Goal: Navigation & Orientation: Find specific page/section

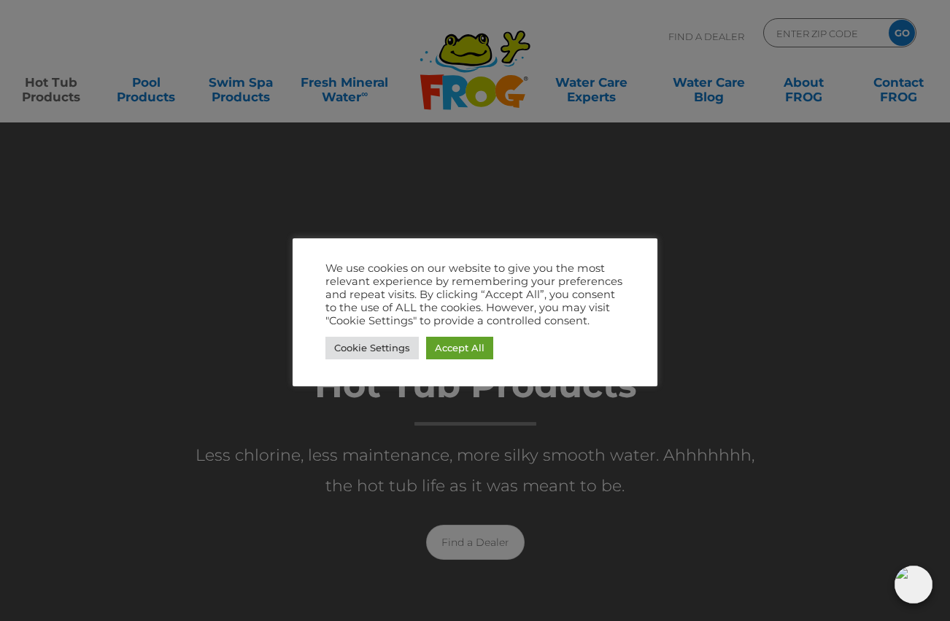
click at [466, 551] on div at bounding box center [475, 310] width 950 height 621
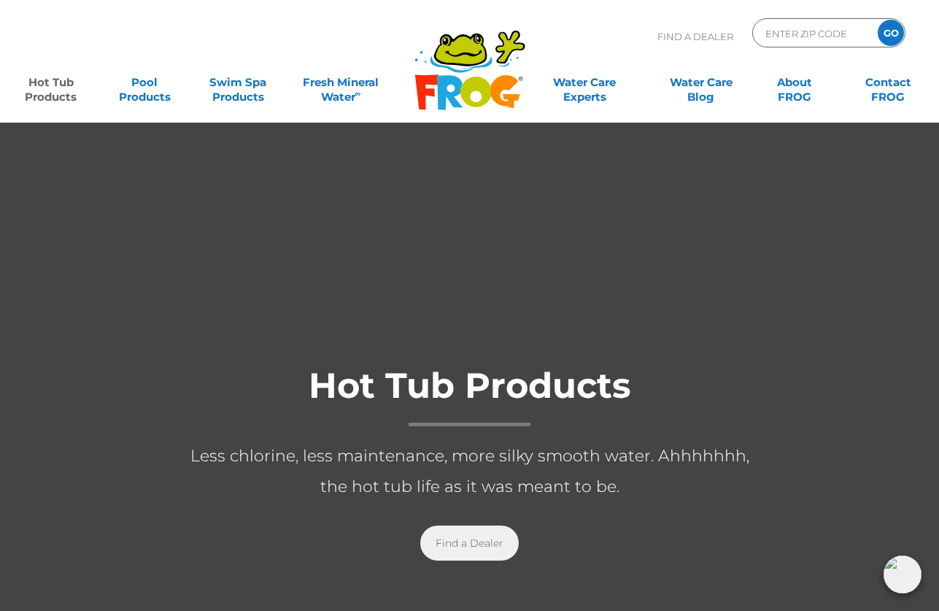
click at [461, 538] on link "Find a Dealer" at bounding box center [469, 542] width 98 height 35
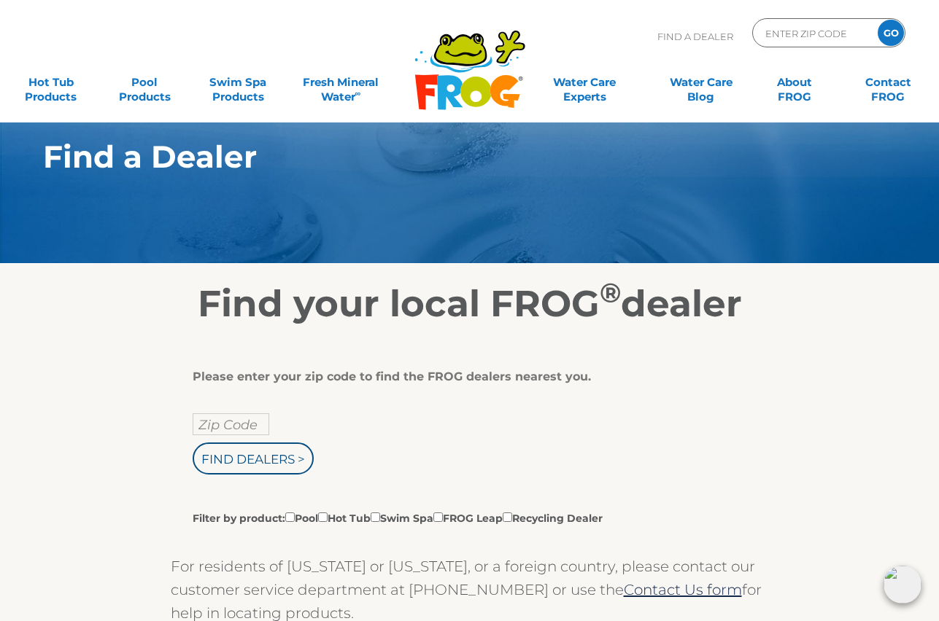
scroll to position [39, 0]
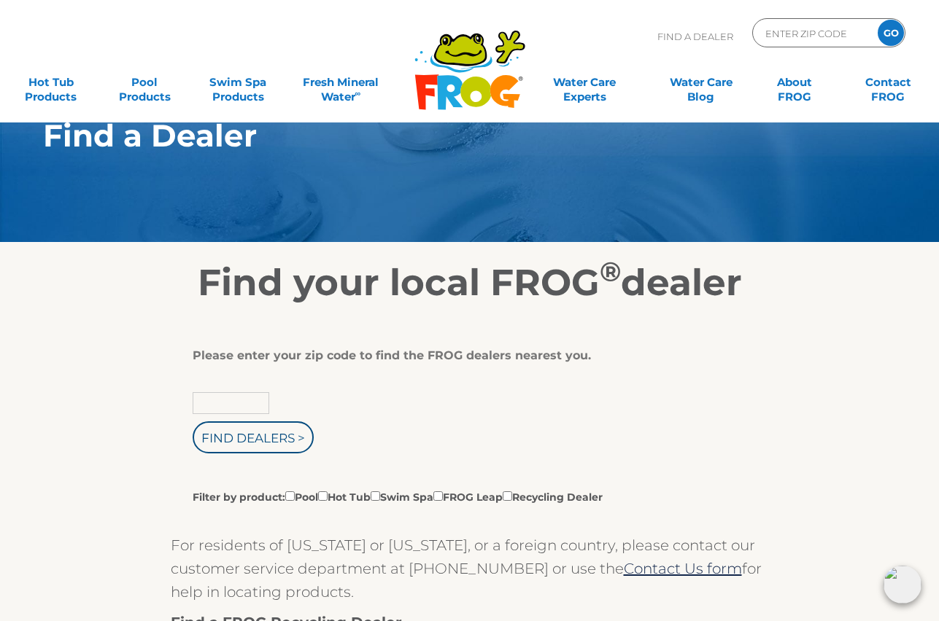
click at [236, 414] on input "text" at bounding box center [231, 403] width 77 height 22
type input "`"
type input "14609"
click at [276, 446] on input "Find Dealers >" at bounding box center [253, 438] width 121 height 32
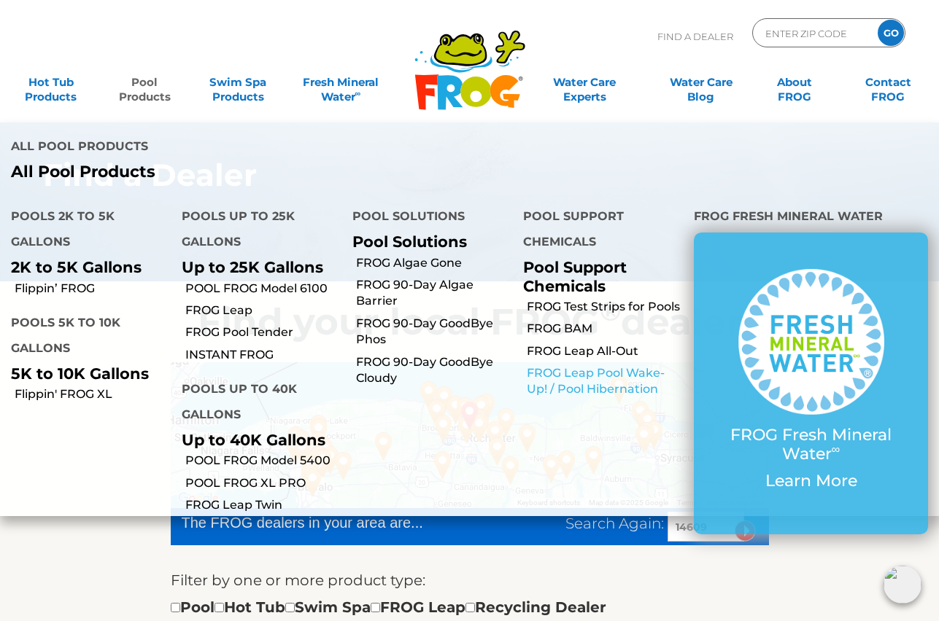
click at [609, 365] on link "FROG Leap Pool Wake-Up! / Pool Hibernation" at bounding box center [605, 381] width 156 height 33
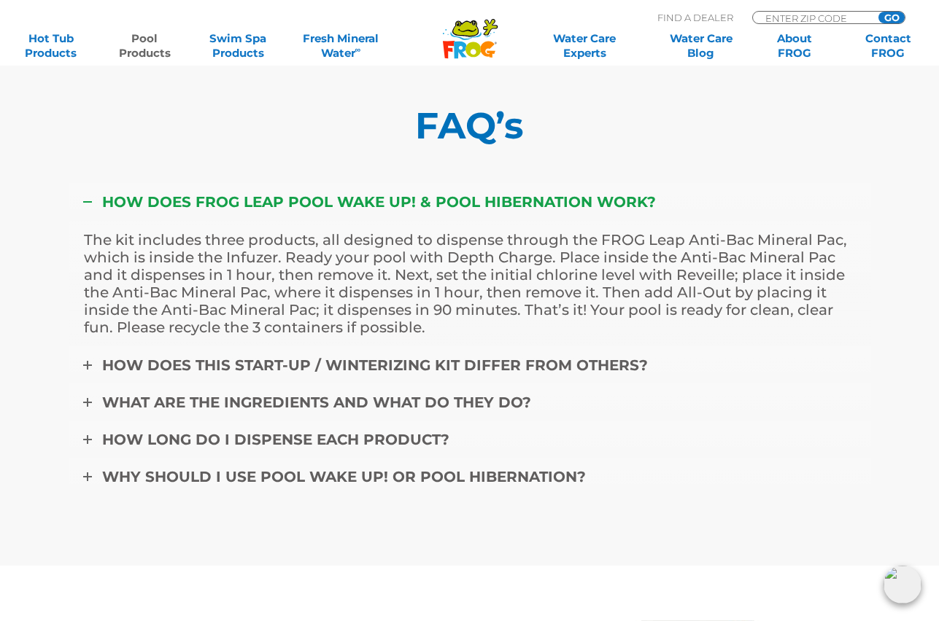
scroll to position [5850, 0]
